Goal: Use online tool/utility: Utilize a website feature to perform a specific function

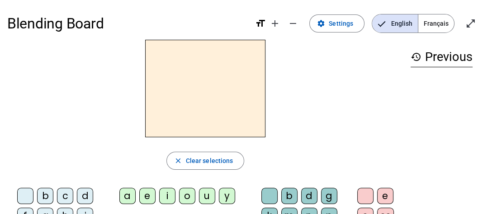
click at [445, 183] on div "history Previous" at bounding box center [441, 168] width 76 height 257
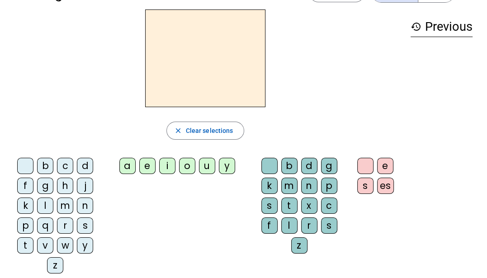
scroll to position [30, 0]
click at [224, 166] on div "y" at bounding box center [227, 166] width 16 height 16
click at [265, 186] on div "k" at bounding box center [269, 186] width 16 height 16
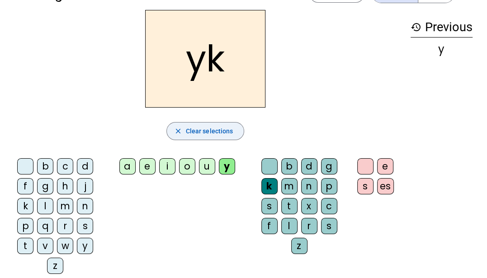
click at [213, 130] on button "close Clear selections" at bounding box center [205, 131] width 78 height 18
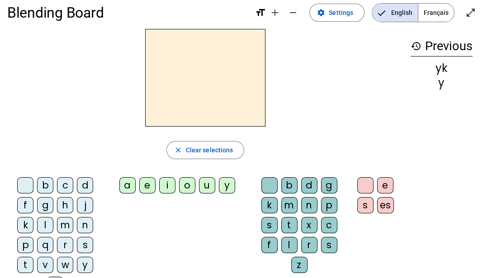
scroll to position [0, 0]
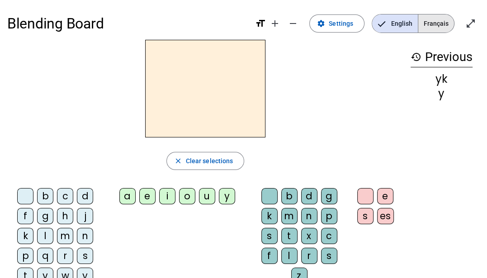
click at [436, 20] on span "Français" at bounding box center [436, 23] width 36 height 18
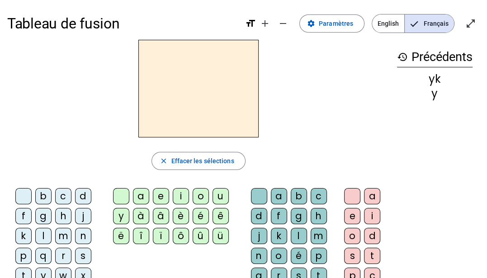
click at [217, 198] on div "u" at bounding box center [220, 196] width 16 height 16
click at [260, 214] on div "d" at bounding box center [259, 216] width 16 height 16
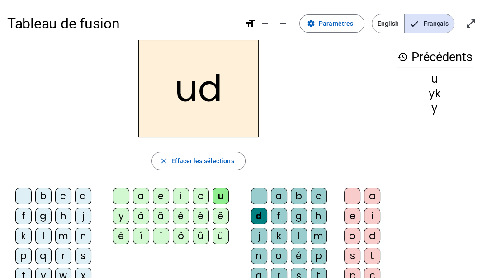
drag, startPoint x: 292, startPoint y: 134, endPoint x: 291, endPoint y: 128, distance: 5.5
click at [291, 130] on div "ud" at bounding box center [198, 89] width 382 height 98
click at [211, 163] on span "Effacer les sélections" at bounding box center [202, 161] width 63 height 11
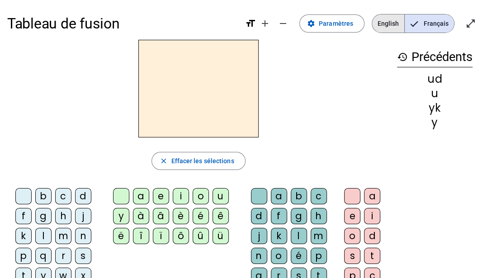
click at [392, 26] on span "English" at bounding box center [388, 23] width 32 height 18
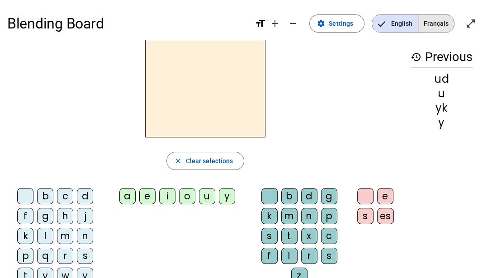
click at [427, 17] on span "Français" at bounding box center [436, 23] width 36 height 18
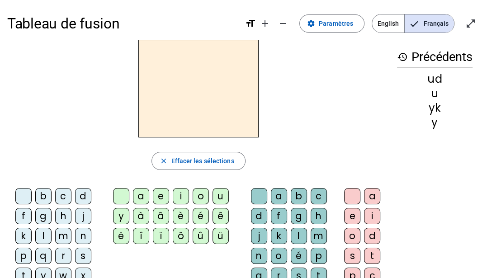
click at [382, 20] on span "English" at bounding box center [388, 23] width 32 height 18
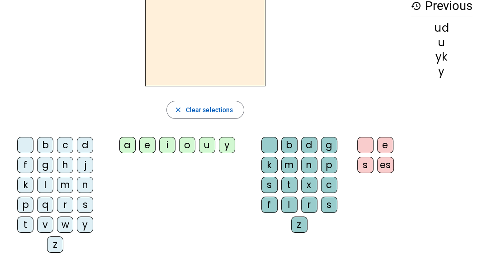
scroll to position [50, 0]
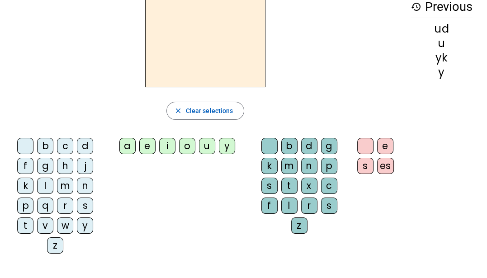
click at [46, 190] on div "l" at bounding box center [45, 186] width 16 height 16
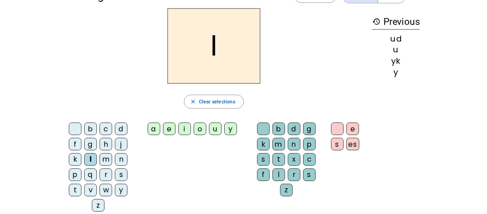
scroll to position [29, 0]
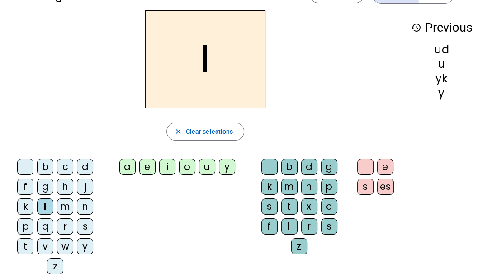
click at [165, 165] on div "i" at bounding box center [167, 167] width 16 height 16
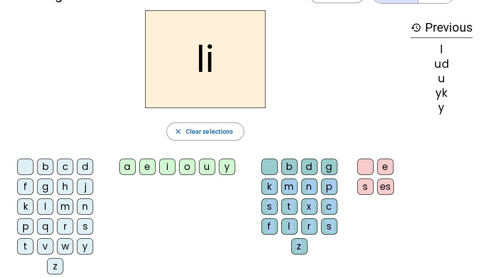
drag, startPoint x: 330, startPoint y: 163, endPoint x: 385, endPoint y: 102, distance: 82.3
click at [385, 102] on div "li close Clear selections b c d f g h j k l m n p q r s t v w y z a e i o u y b…" at bounding box center [205, 145] width 396 height 271
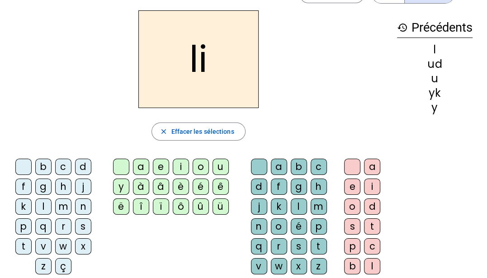
click at [277, 166] on div "a" at bounding box center [279, 167] width 16 height 16
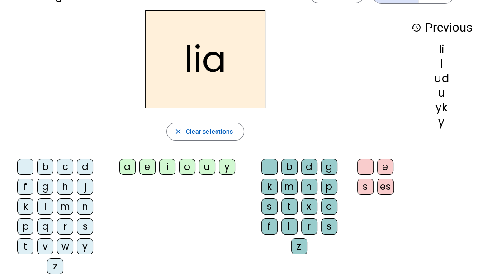
click at [64, 188] on div "h" at bounding box center [65, 187] width 16 height 16
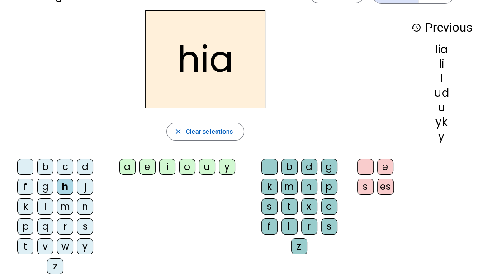
click at [68, 214] on div "r" at bounding box center [65, 226] width 16 height 16
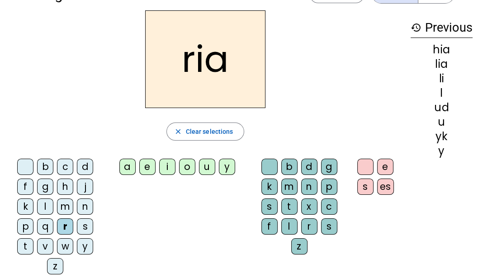
drag, startPoint x: 20, startPoint y: 197, endPoint x: 24, endPoint y: 194, distance: 5.2
click at [21, 194] on letter-bubble "f" at bounding box center [27, 189] width 20 height 20
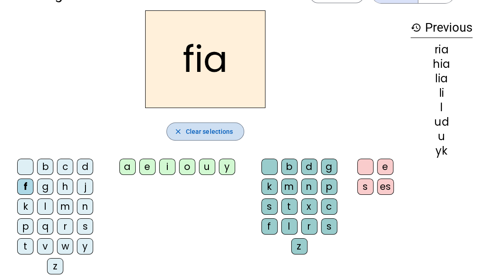
drag, startPoint x: 197, startPoint y: 132, endPoint x: 198, endPoint y: 138, distance: 5.9
click at [198, 132] on span "Clear selections" at bounding box center [209, 131] width 47 height 11
